Goal: Task Accomplishment & Management: Manage account settings

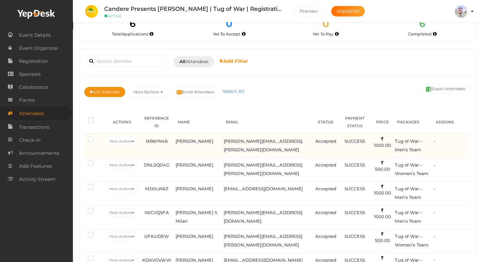
scroll to position [32, 0]
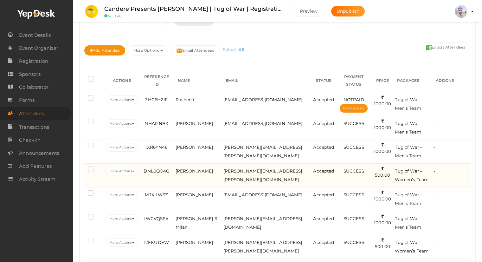
scroll to position [94, 0]
